Goal: Download file/media

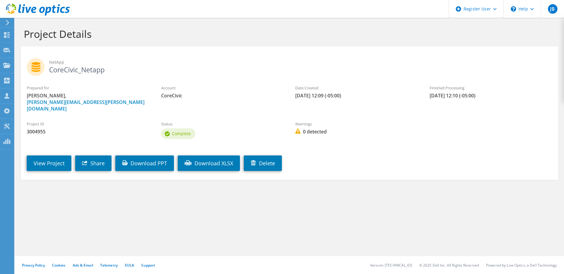
click at [49, 197] on section "Project Details NetApp CoreCivic_Netapp Prepared for [PERSON_NAME], [PERSON_NAM…" at bounding box center [289, 116] width 549 height 197
click at [150, 159] on link "Download PPT" at bounding box center [144, 162] width 59 height 15
click at [512, 192] on section "Project Details NetApp CoreCivic_Netapp Prepared for [PERSON_NAME], [PERSON_NAM…" at bounding box center [289, 116] width 549 height 197
click at [294, 210] on div "Project Details NetApp CoreCivic_Netapp Prepared for [PERSON_NAME], [PERSON_NAM…" at bounding box center [289, 146] width 549 height 256
click at [138, 156] on link "Download PPT" at bounding box center [144, 162] width 59 height 15
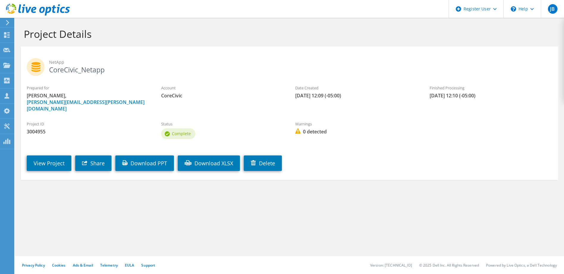
click at [332, 216] on div "Project Details NetApp CoreCivic_Netapp Prepared for [PERSON_NAME], [PERSON_NAM…" at bounding box center [289, 146] width 549 height 256
click at [196, 198] on section "Project Details NetApp CoreCivic_Netapp Prepared for [PERSON_NAME], [PERSON_NAM…" at bounding box center [289, 116] width 549 height 197
click at [154, 158] on link "Download PPT" at bounding box center [144, 162] width 59 height 15
